Goal: Communication & Community: Answer question/provide support

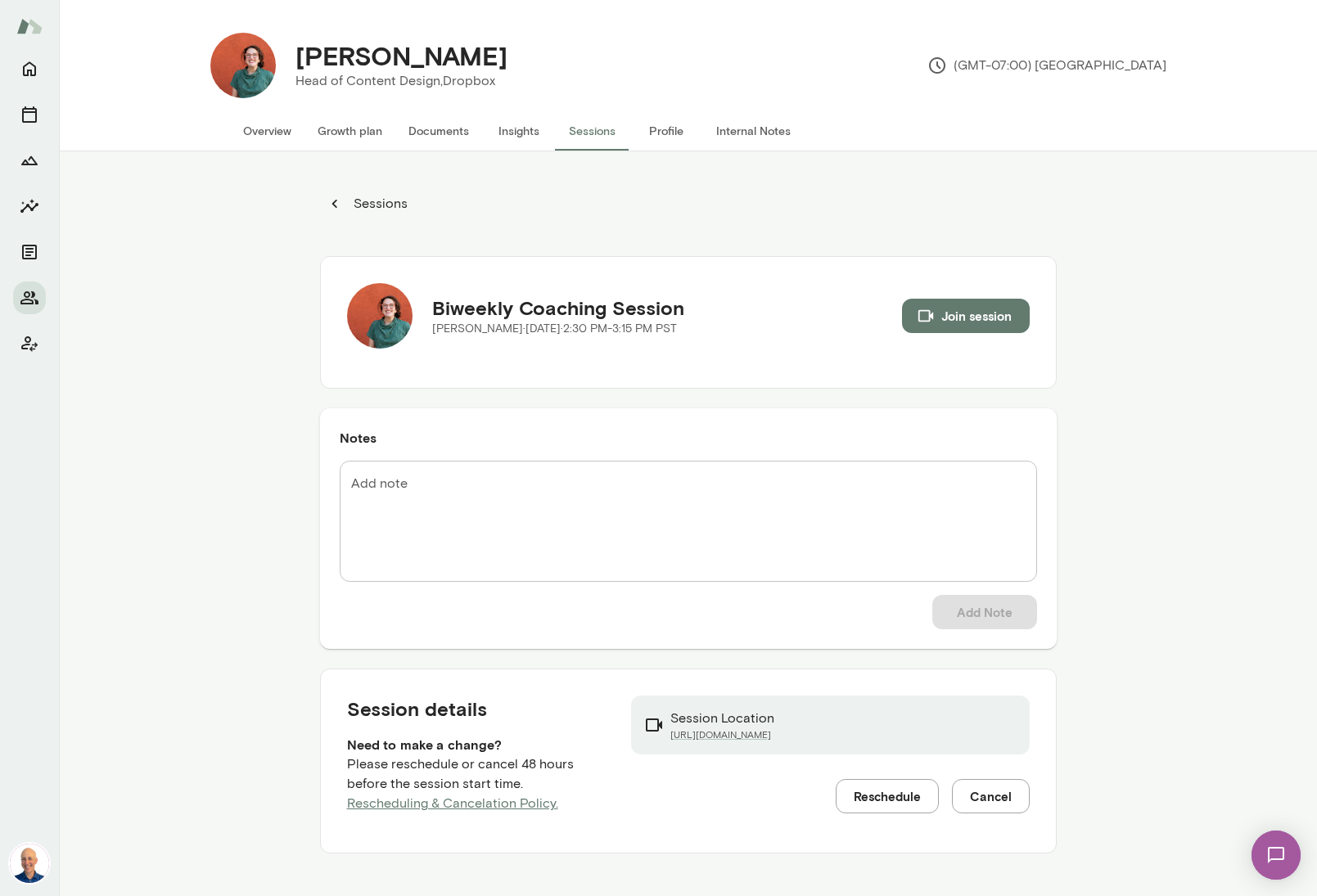
scroll to position [6, 0]
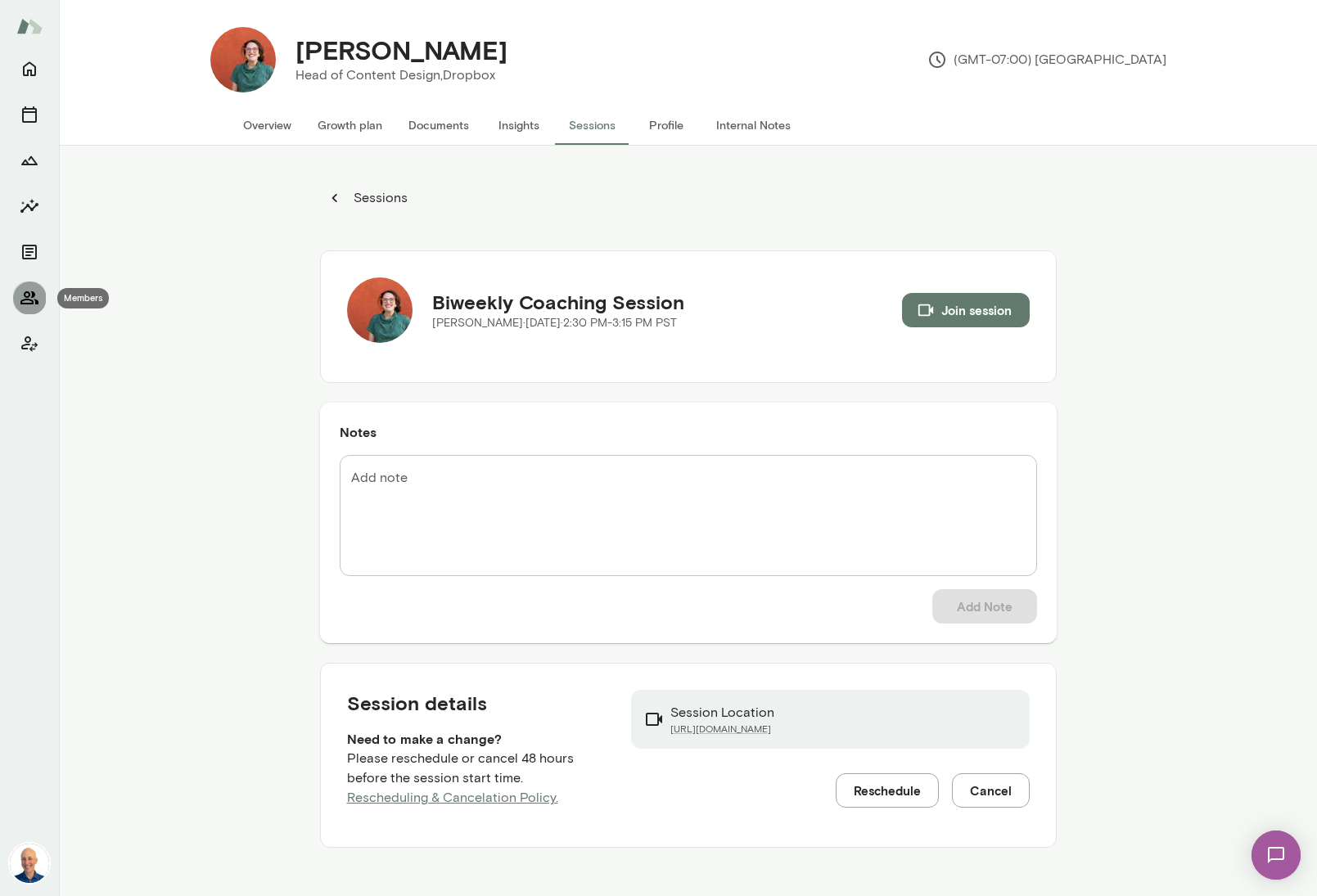
click at [26, 295] on icon "Members" at bounding box center [30, 297] width 20 height 20
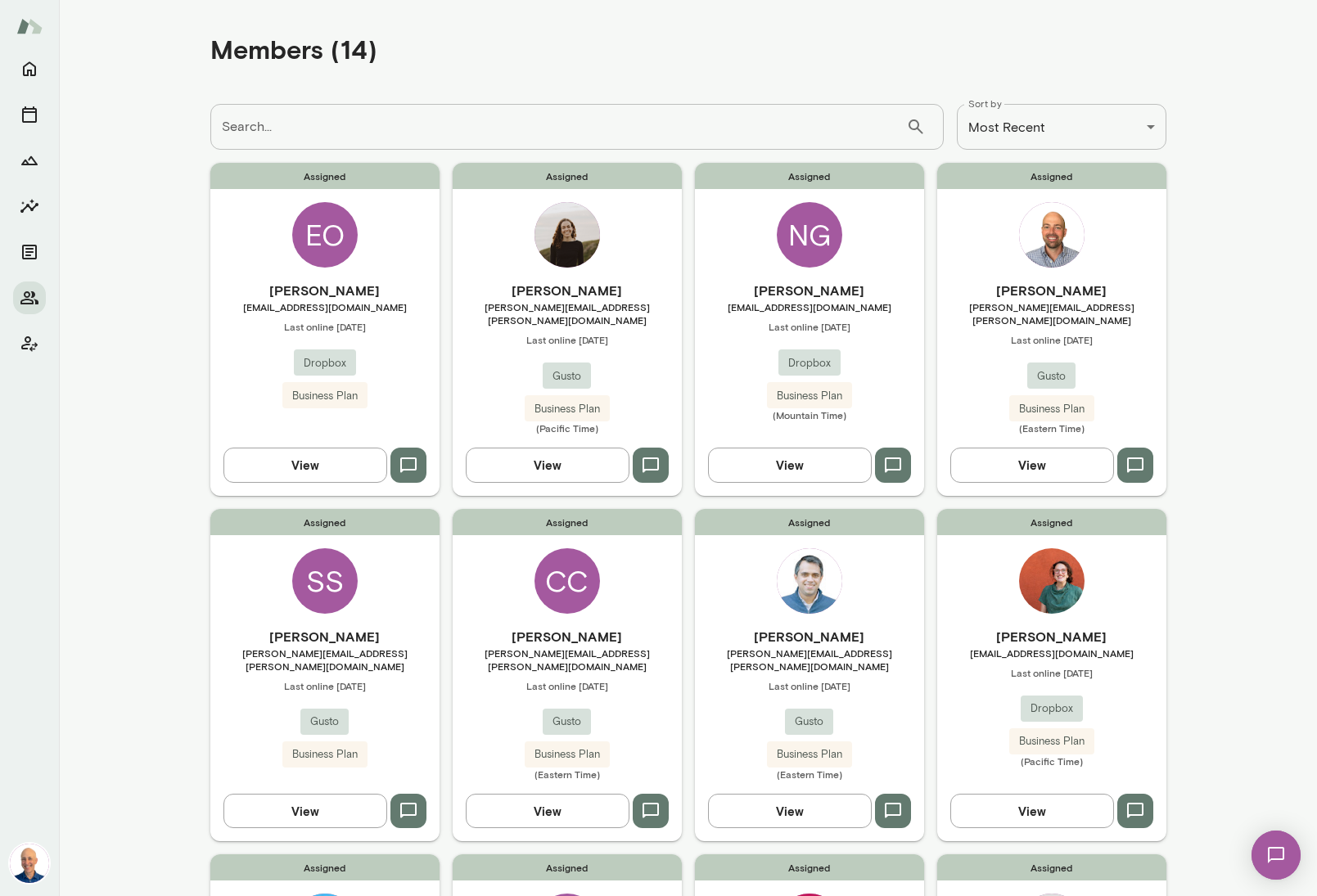
click at [712, 542] on div "Assigned [PERSON_NAME] [PERSON_NAME][EMAIL_ADDRESS][PERSON_NAME][DOMAIN_NAME] L…" at bounding box center [810, 674] width 230 height 332
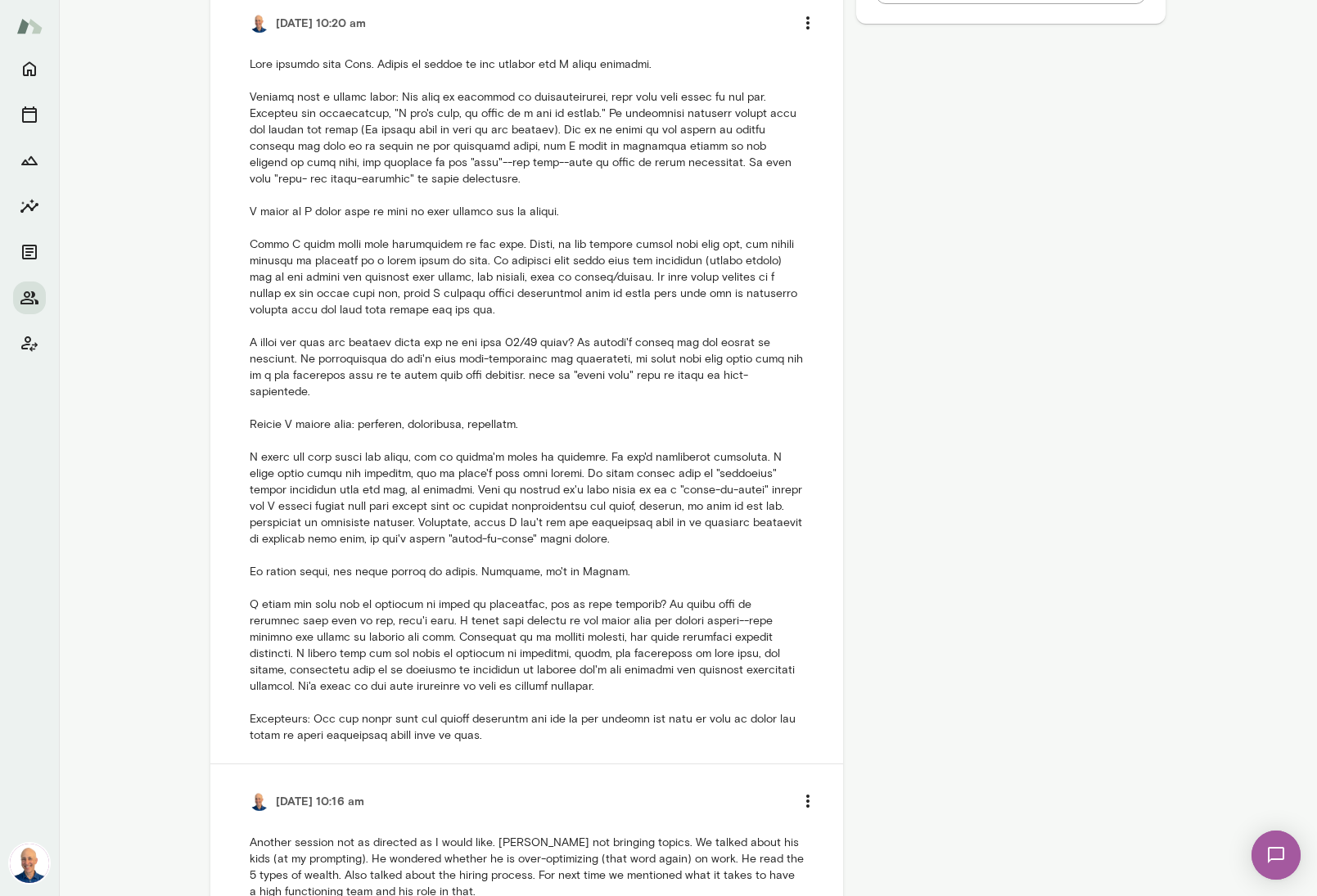
scroll to position [918, 0]
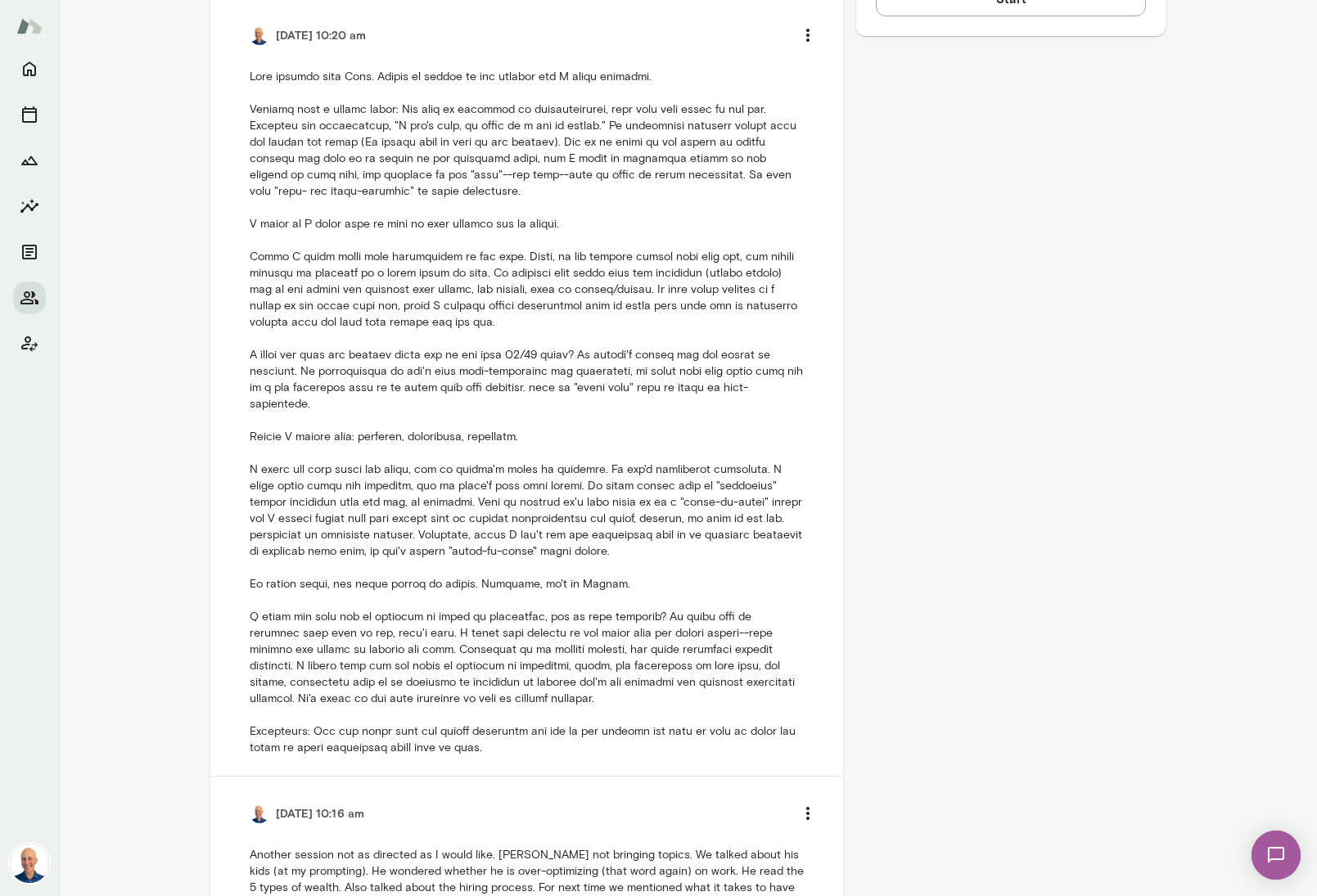
click at [702, 545] on p at bounding box center [526, 413] width 554 height 688
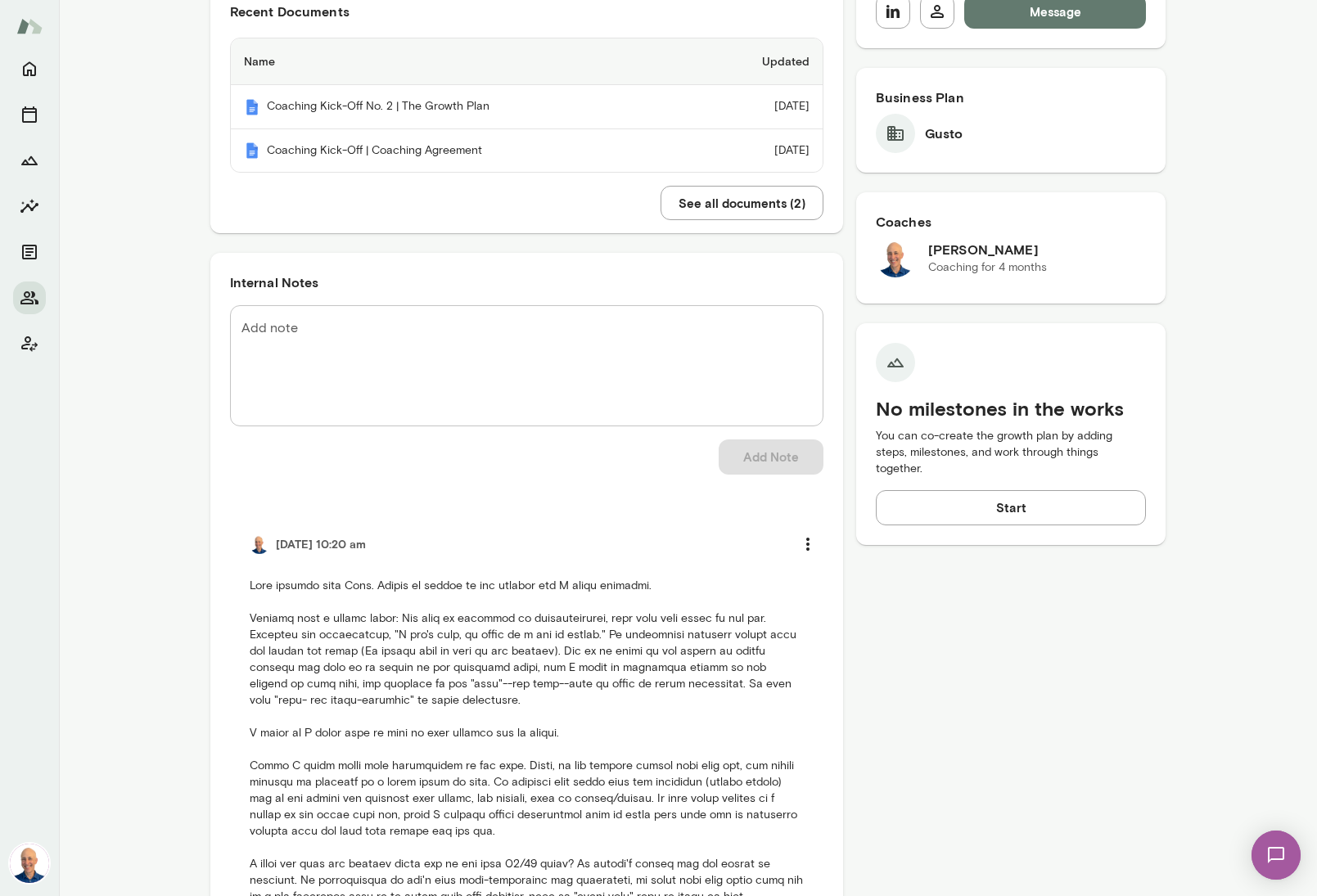
scroll to position [310, 0]
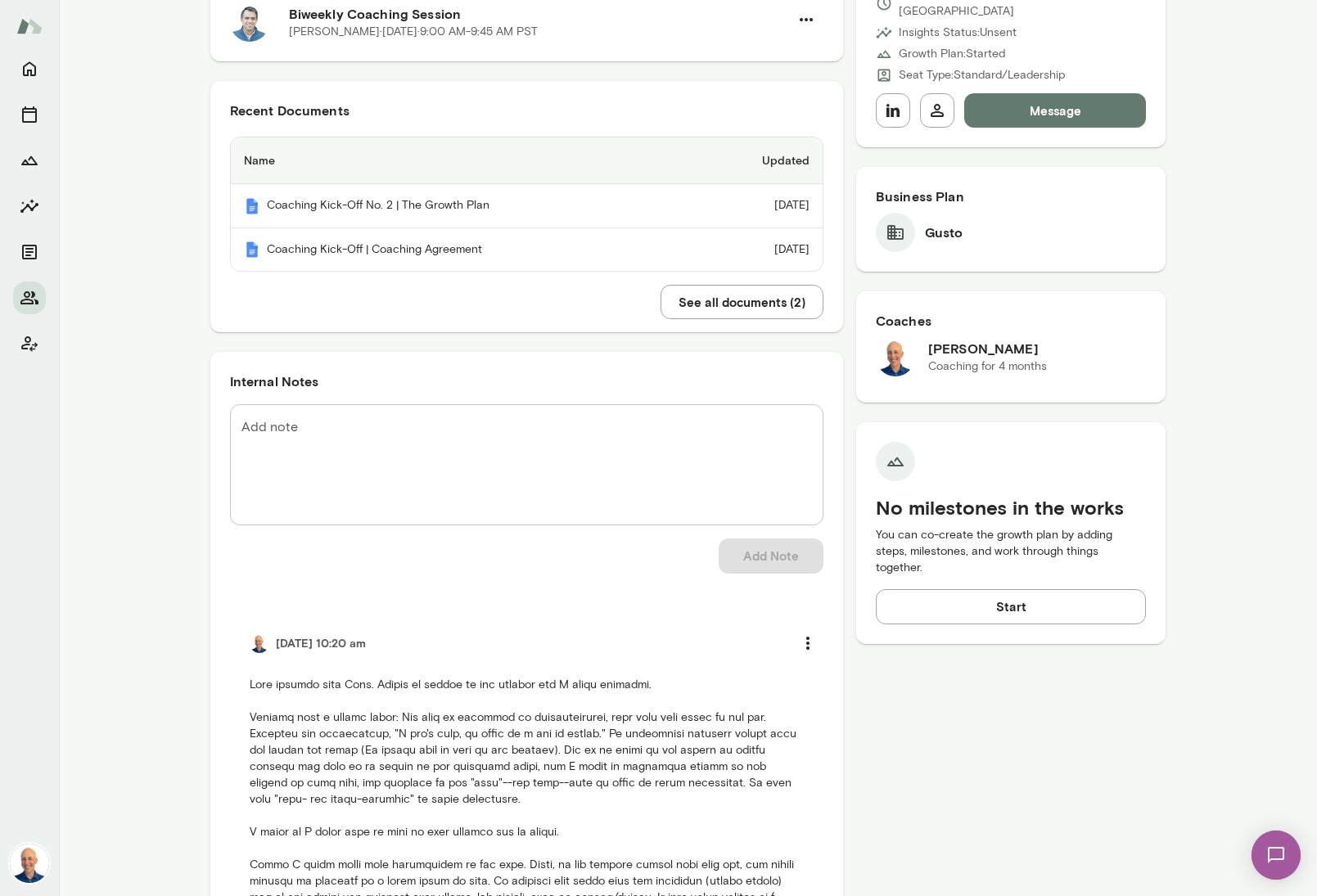
click at [474, 441] on textarea "Add note" at bounding box center [526, 465] width 570 height 94
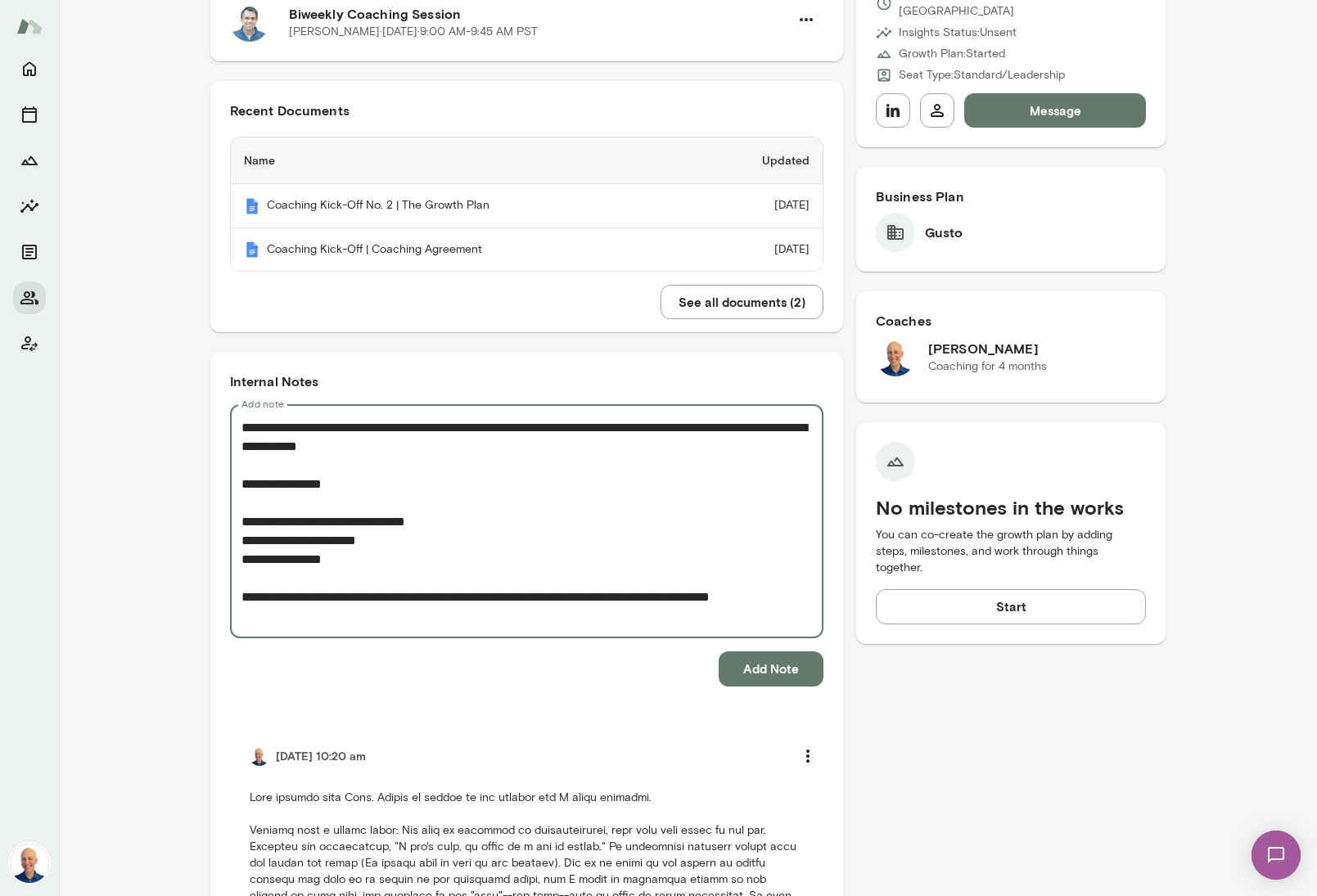
type textarea "**********"
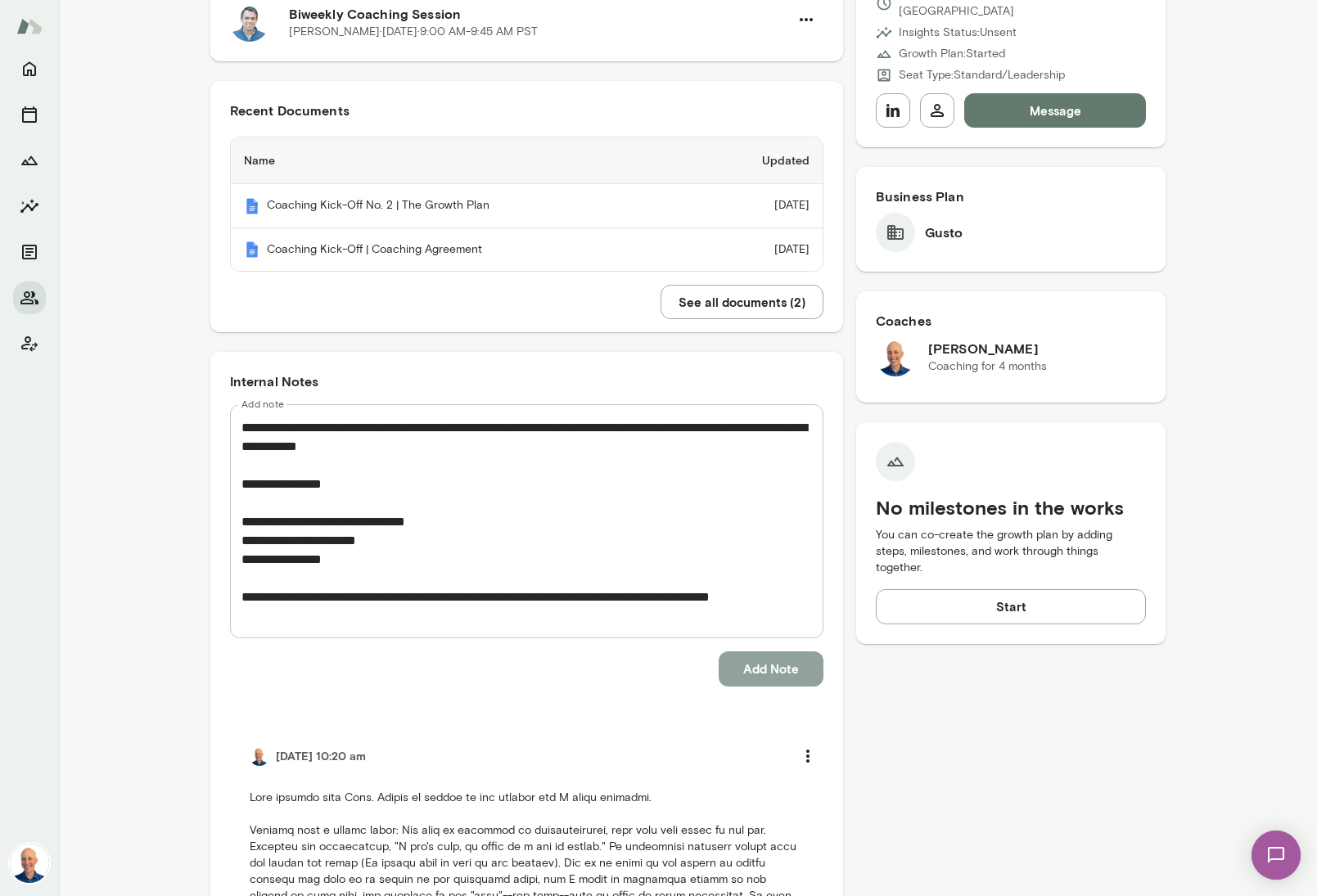
click at [779, 679] on button "Add Note" at bounding box center [771, 668] width 105 height 34
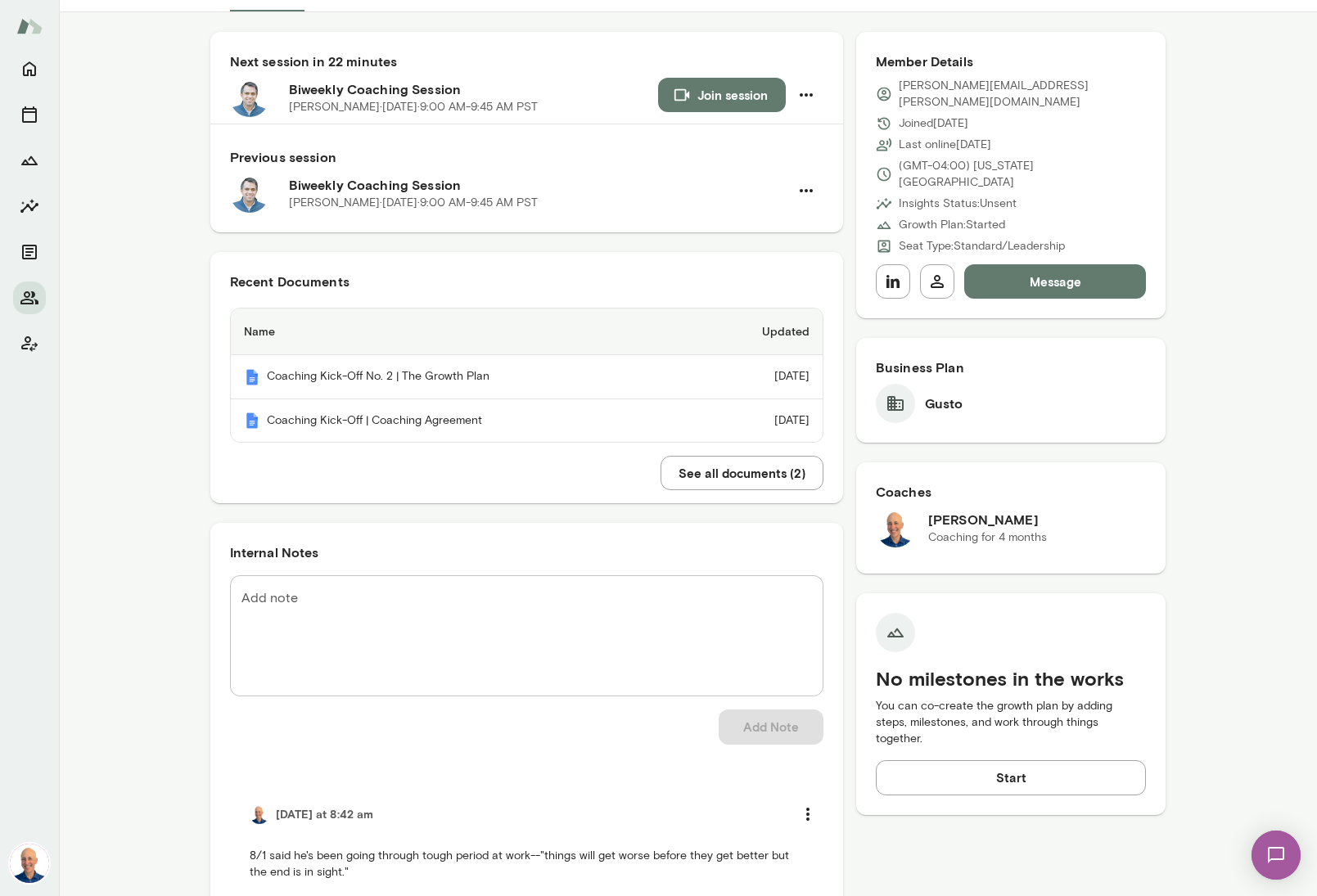
scroll to position [0, 0]
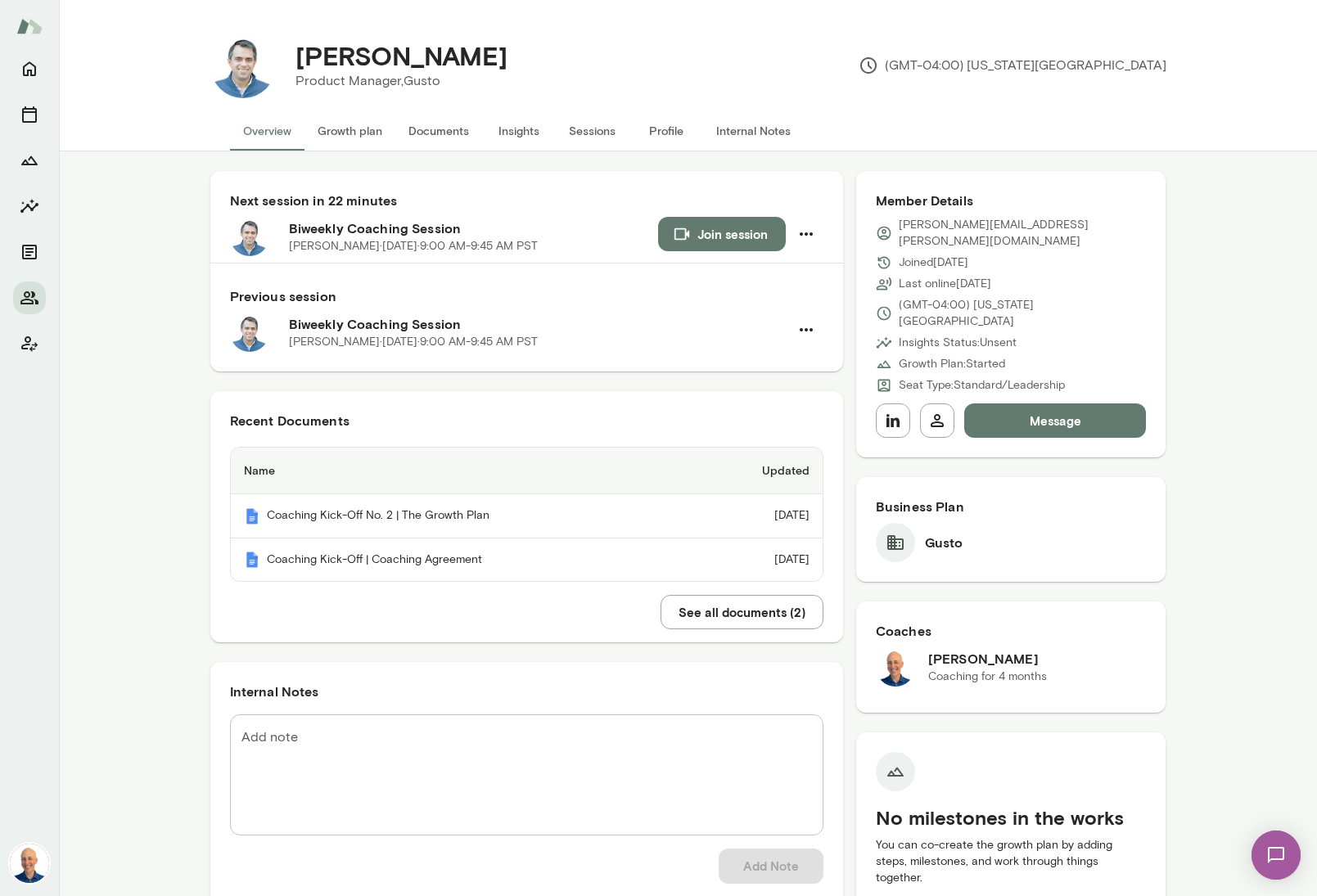
click at [355, 131] on button "Growth plan" at bounding box center [349, 130] width 91 height 39
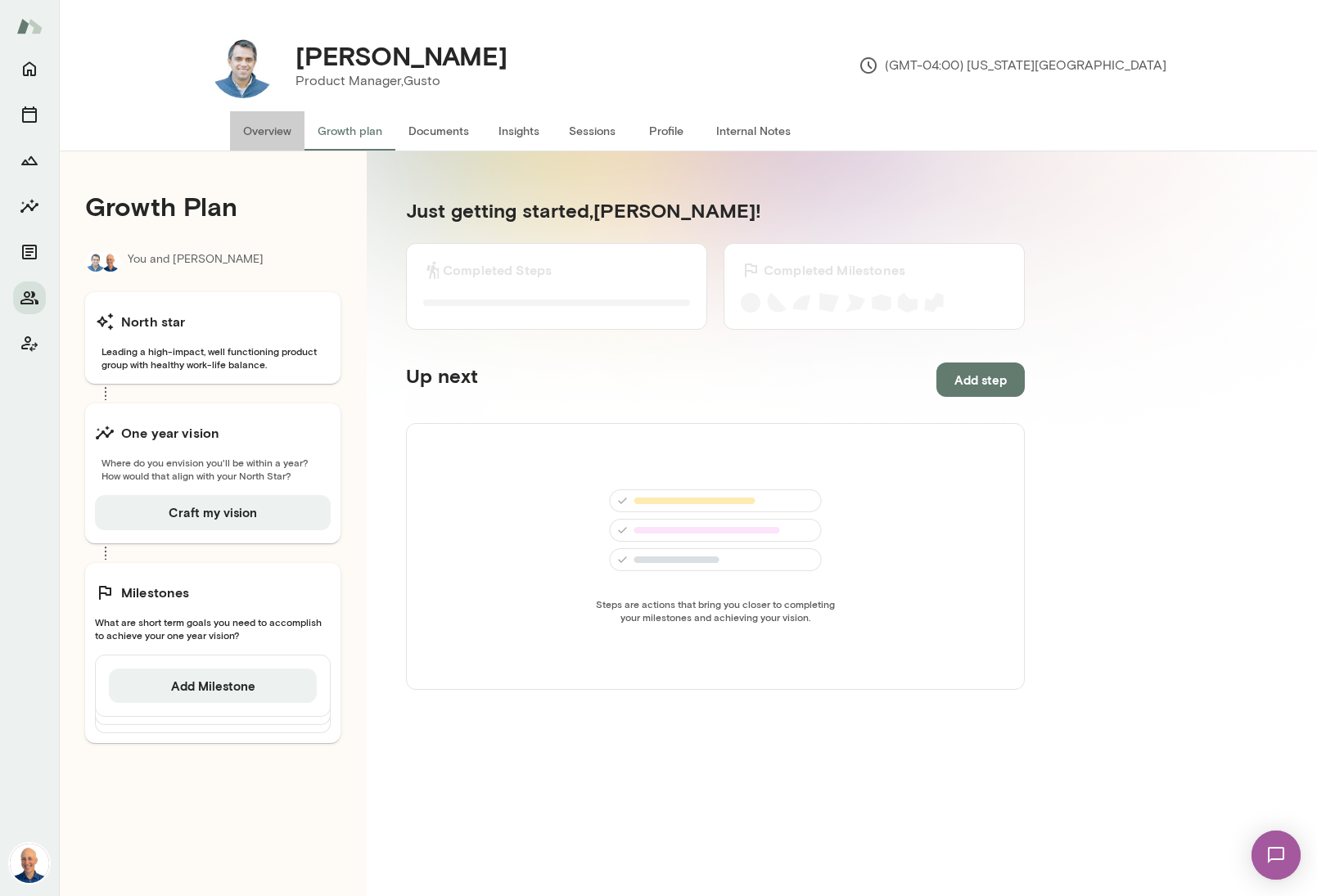
click at [281, 132] on button "Overview" at bounding box center [267, 130] width 75 height 39
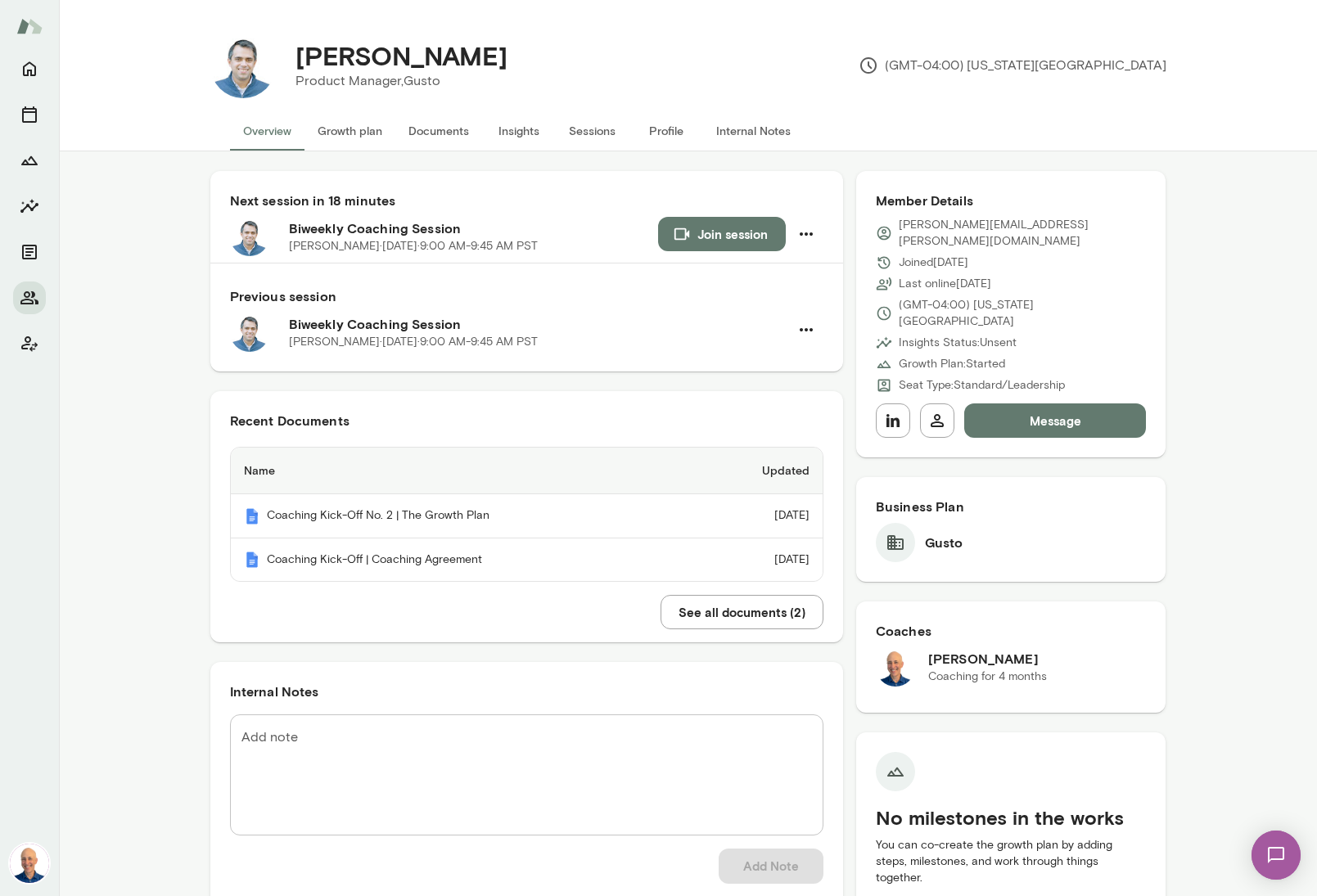
drag, startPoint x: 1006, startPoint y: 242, endPoint x: 1059, endPoint y: 251, distance: 53.8
click at [1033, 249] on div "[PERSON_NAME][EMAIL_ADDRESS][PERSON_NAME][DOMAIN_NAME] Joined [DATE] Last onlin…" at bounding box center [1011, 305] width 271 height 177
click at [716, 230] on button "Join session" at bounding box center [722, 234] width 128 height 34
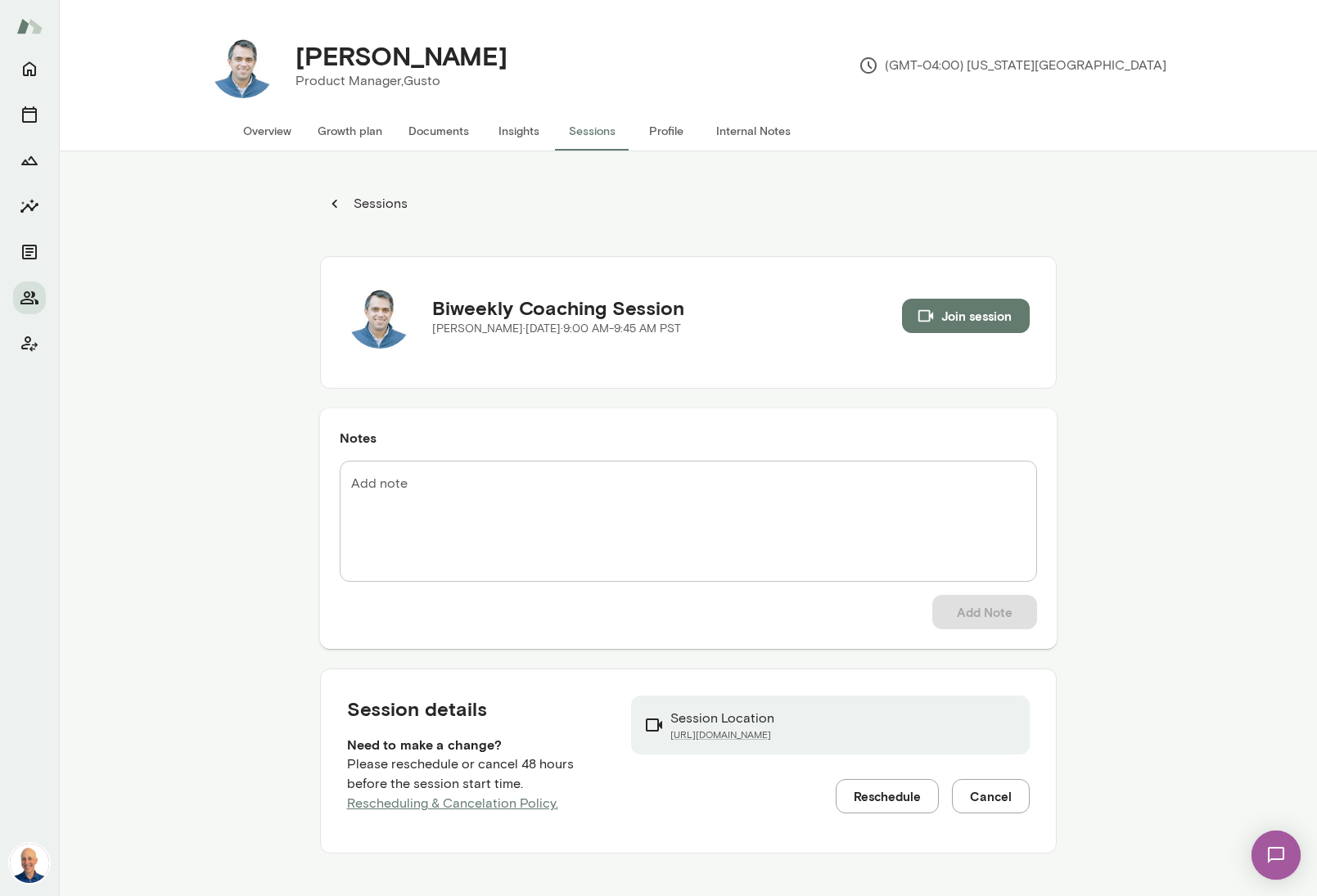
click at [287, 134] on button "Overview" at bounding box center [267, 130] width 75 height 39
